Goal: Information Seeking & Learning: Learn about a topic

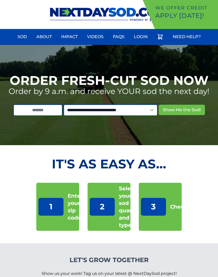
click at [45, 34] on link "About" at bounding box center [44, 37] width 22 height 13
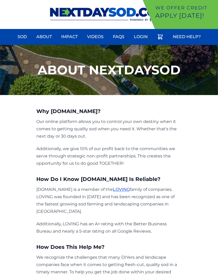
click at [120, 36] on link "FAQs" at bounding box center [119, 37] width 18 height 13
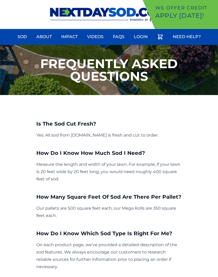
click at [47, 34] on link "About" at bounding box center [44, 37] width 22 height 13
